Goal: Find specific page/section: Find specific page/section

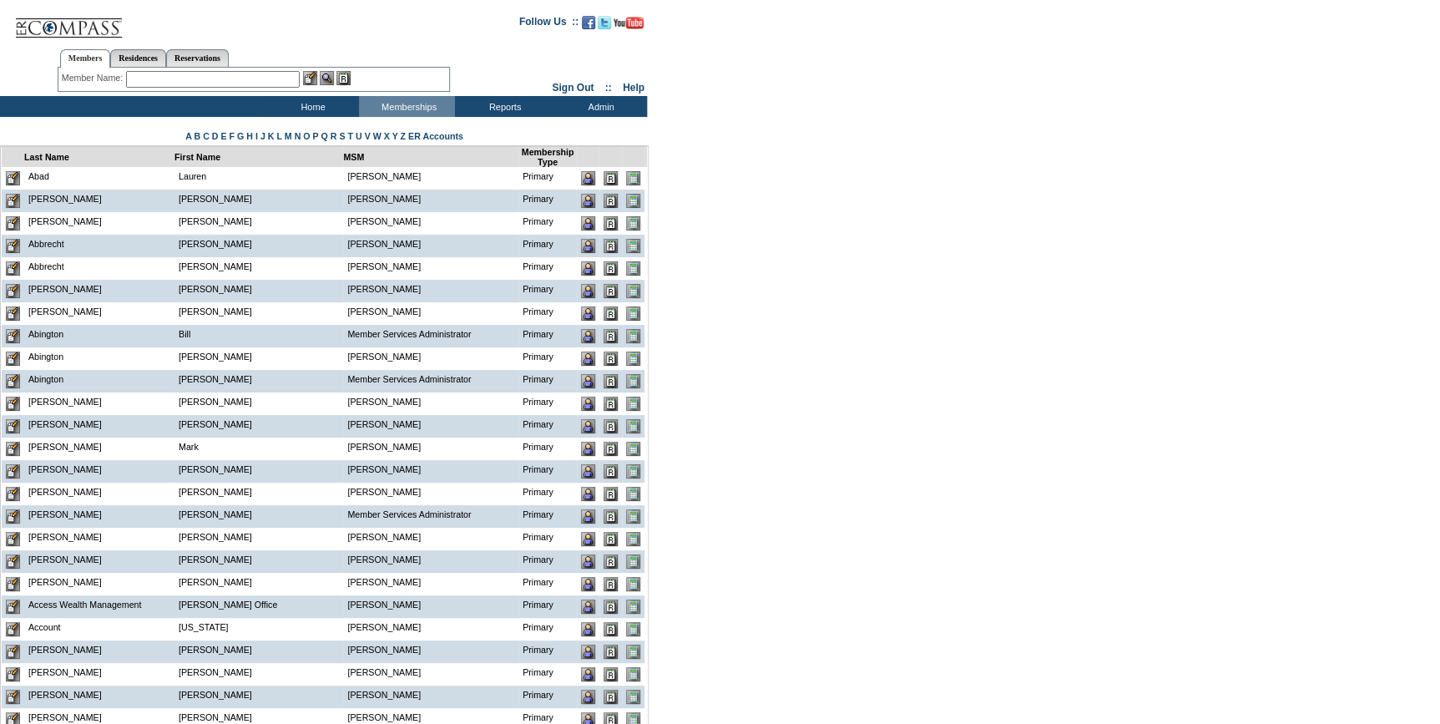
click at [287, 83] on input "text" at bounding box center [213, 79] width 174 height 17
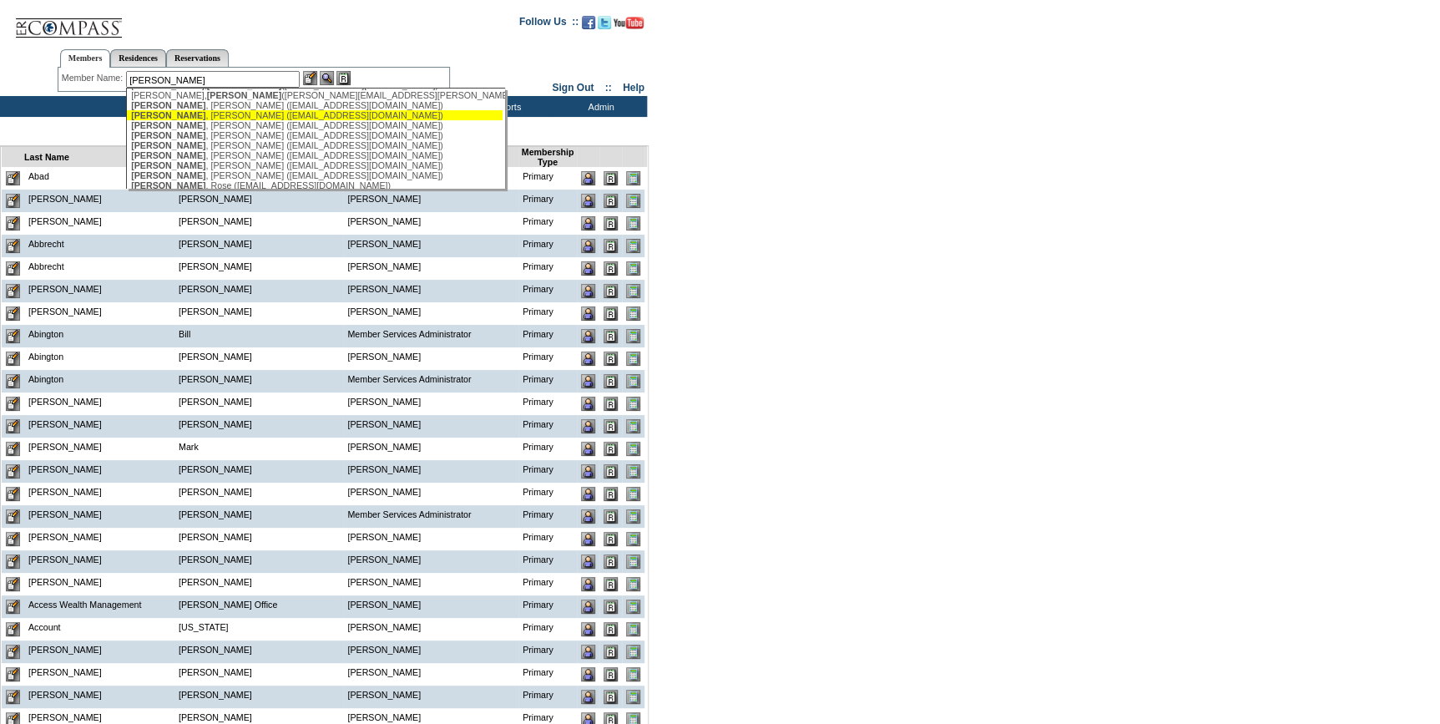
scroll to position [227, 0]
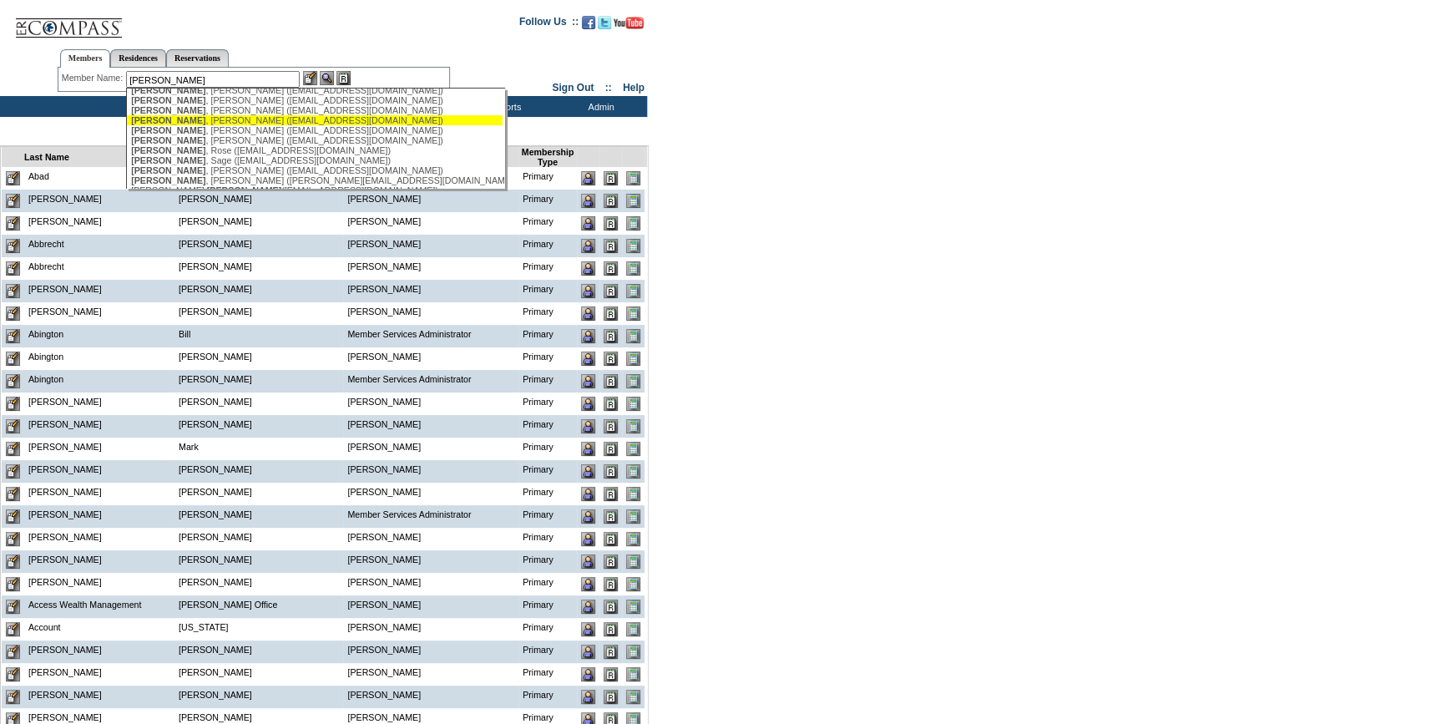
click at [210, 125] on div "[PERSON_NAME] ([EMAIL_ADDRESS][DOMAIN_NAME])" at bounding box center [314, 120] width 367 height 10
type input "Kelly, Jerry (movingdaze@aol.com)"
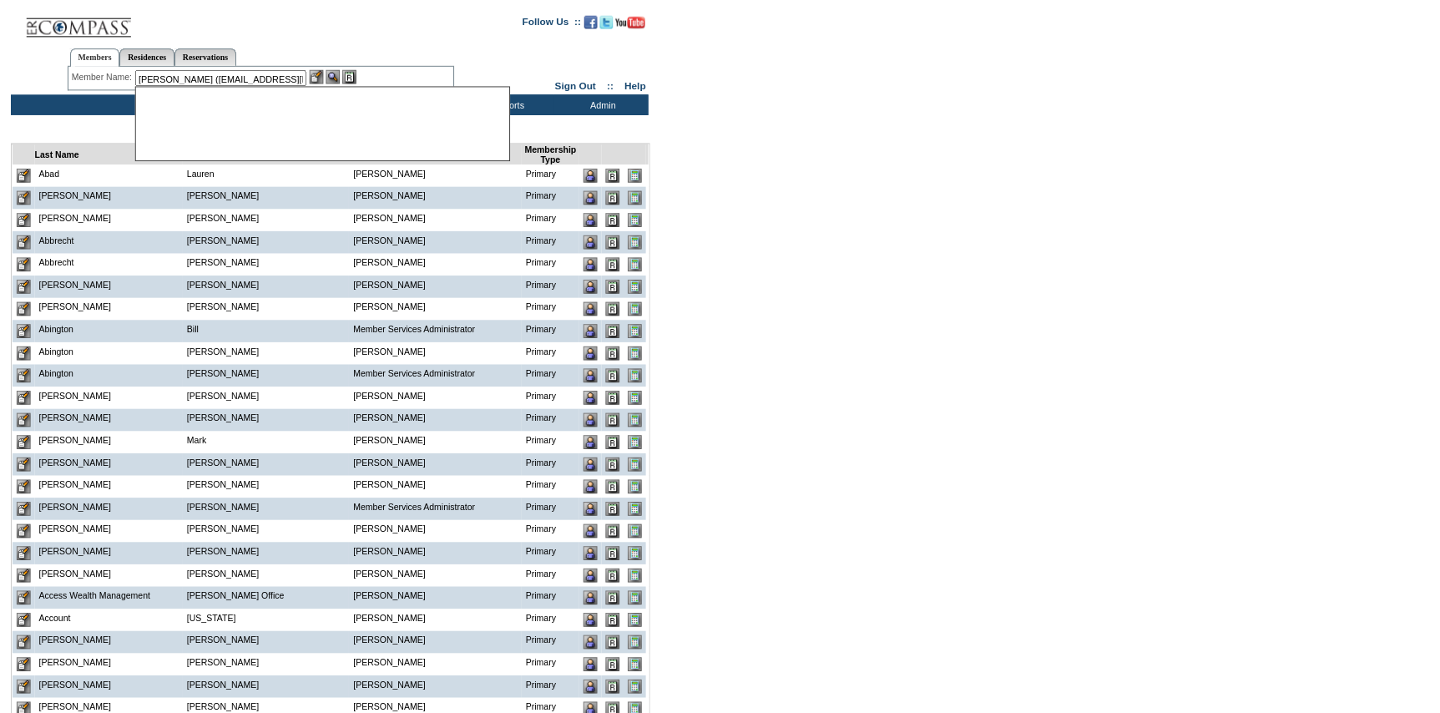
scroll to position [0, 0]
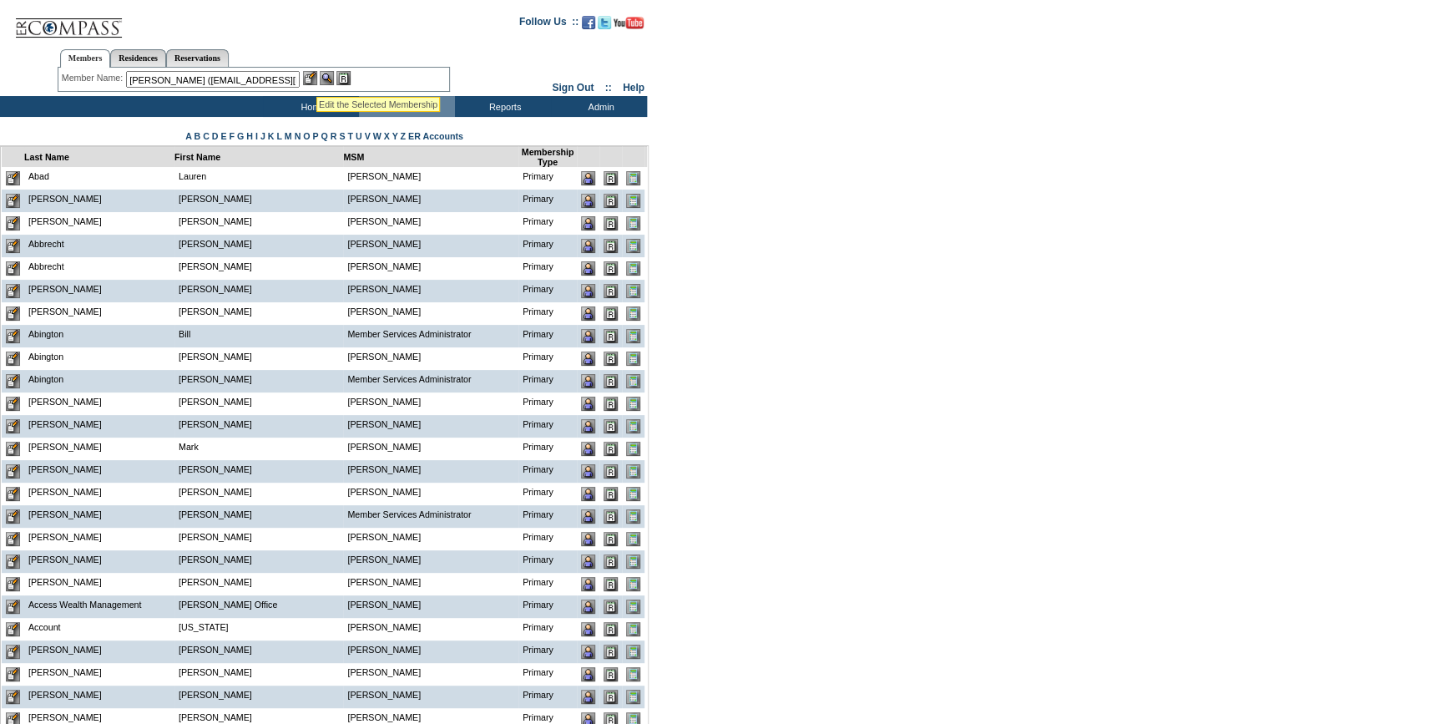
click at [316, 77] on img at bounding box center [310, 78] width 14 height 14
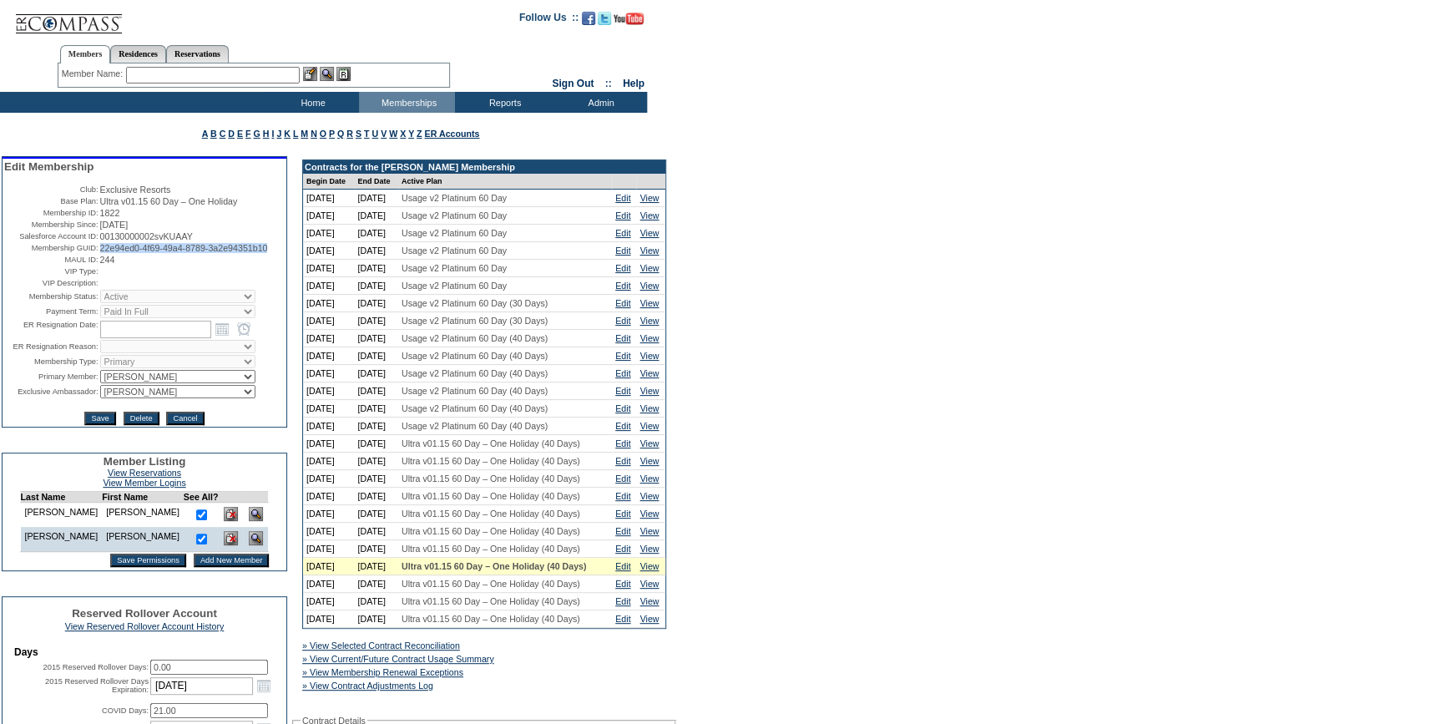
drag, startPoint x: 168, startPoint y: 272, endPoint x: 93, endPoint y: 265, distance: 74.7
click at [93, 265] on table "Edit Membership Club: Exclusive Resorts Base Plan: Ultra v01.15 60 Day – One Ho…" at bounding box center [145, 293] width 284 height 268
copy span "22e94ed0-4f69-49a4-8789-3a2e94351b10"
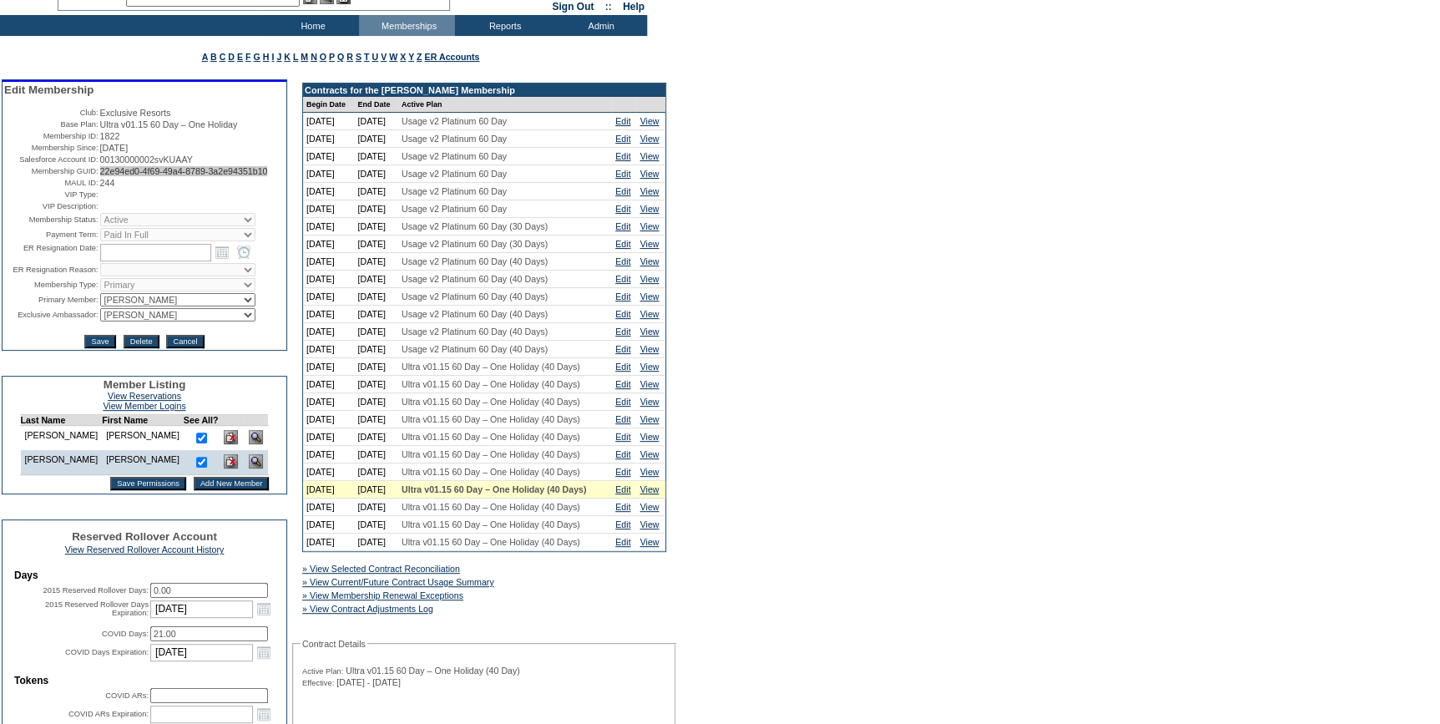
scroll to position [455, 0]
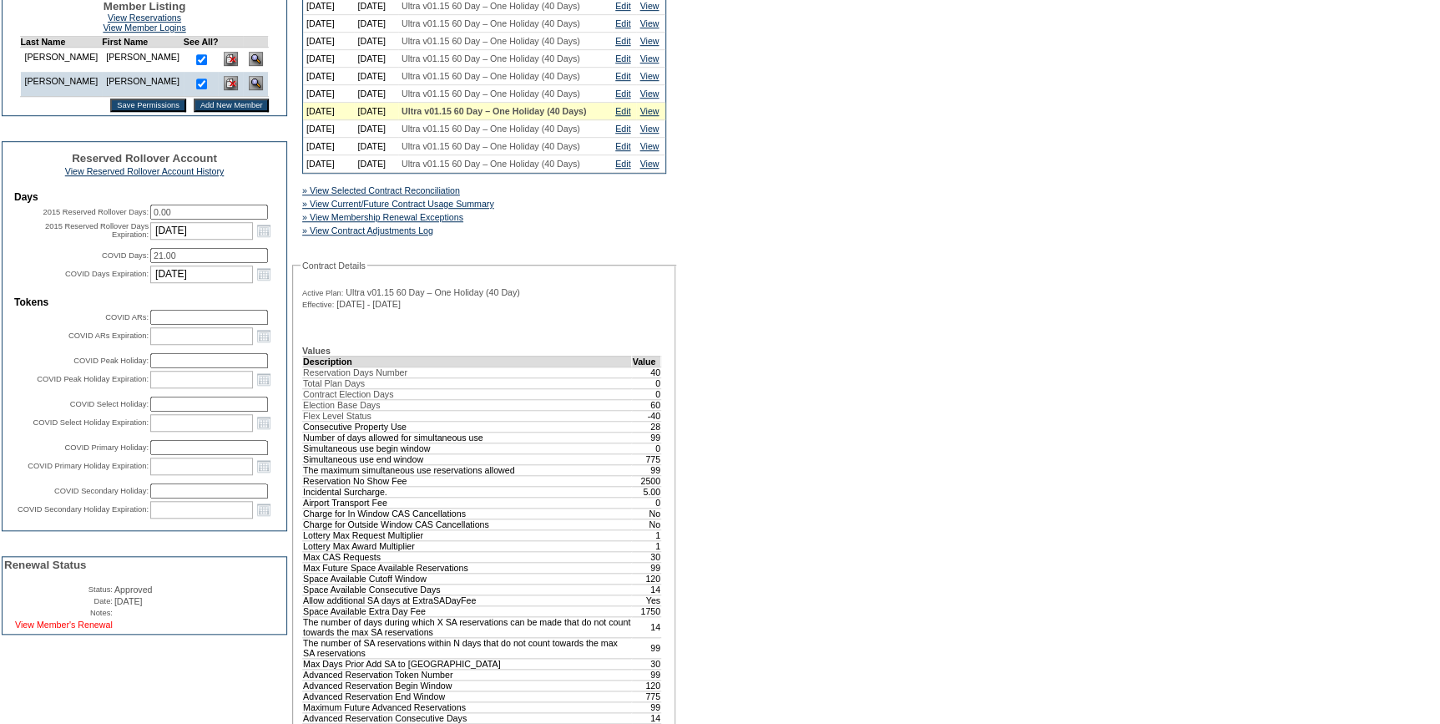
click at [95, 629] on link "View Member's Renewal" at bounding box center [64, 624] width 98 height 10
